Goal: Transaction & Acquisition: Purchase product/service

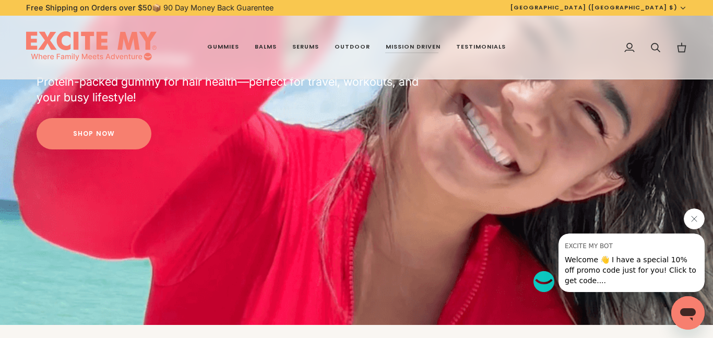
scroll to position [767, 0]
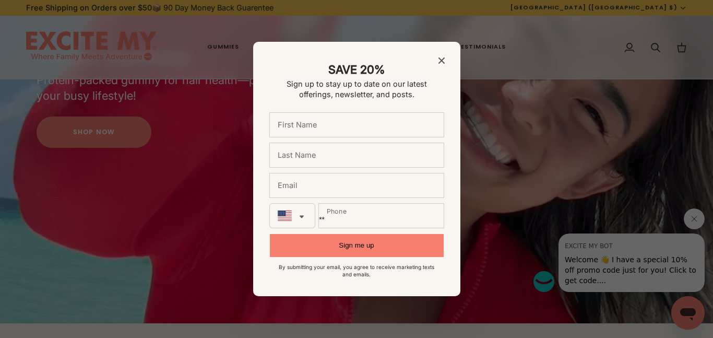
click at [480, 126] on div at bounding box center [356, 169] width 713 height 338
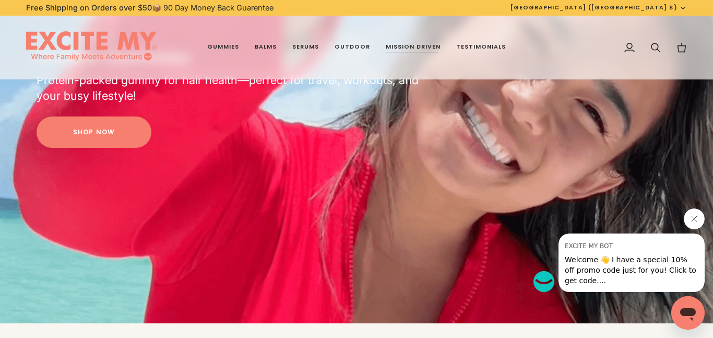
click at [694, 218] on icon "Close message from EXCITE MY BOT" at bounding box center [694, 219] width 8 height 8
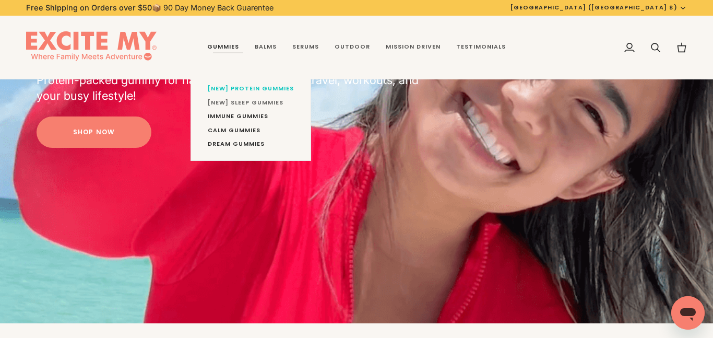
click at [236, 103] on span "[NEW] SLEEP Gummies" at bounding box center [251, 103] width 86 height 8
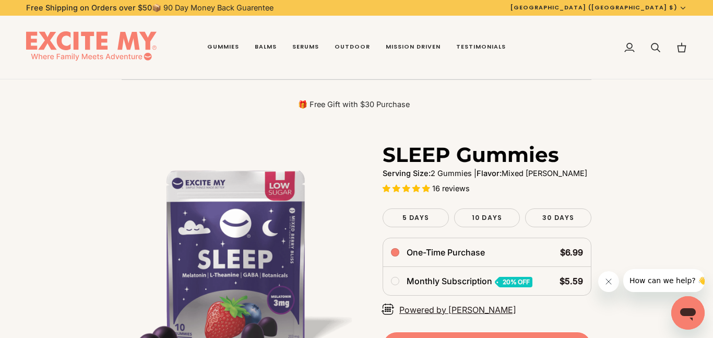
click at [144, 219] on img "SLEEP Gummies" at bounding box center [239, 259] width 235 height 235
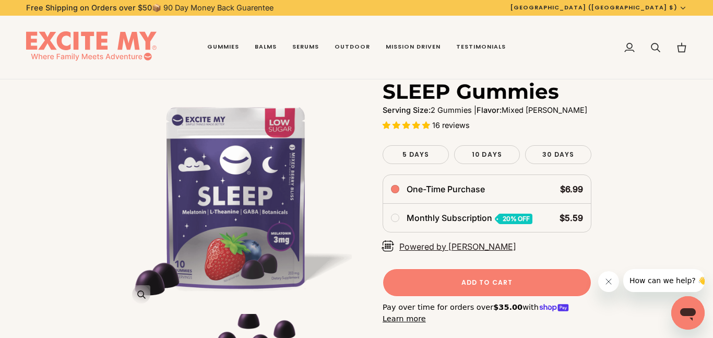
scroll to position [63, 0]
click at [559, 148] on label "30 Days Variant sold out or unavailable" at bounding box center [558, 155] width 66 height 19
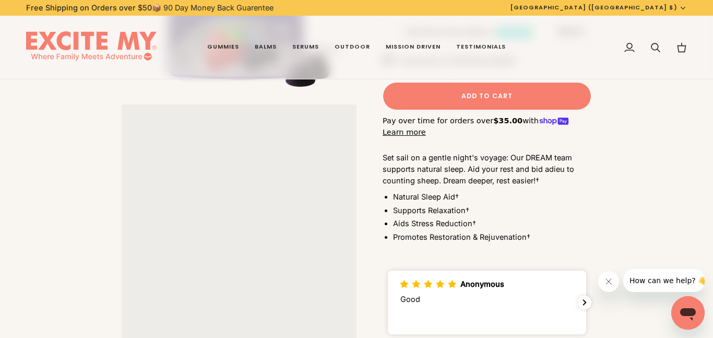
scroll to position [1683, 0]
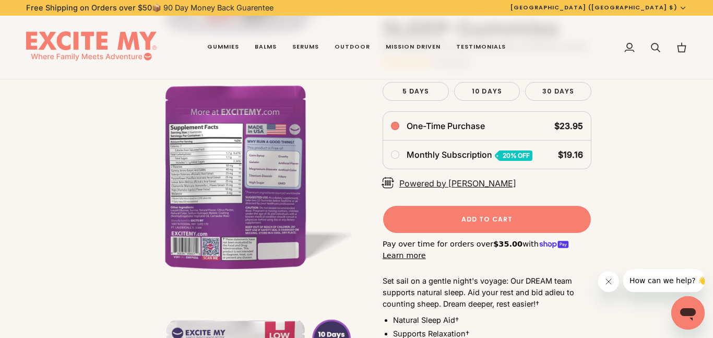
scroll to position [1224, 0]
